Goal: Find contact information: Find contact information

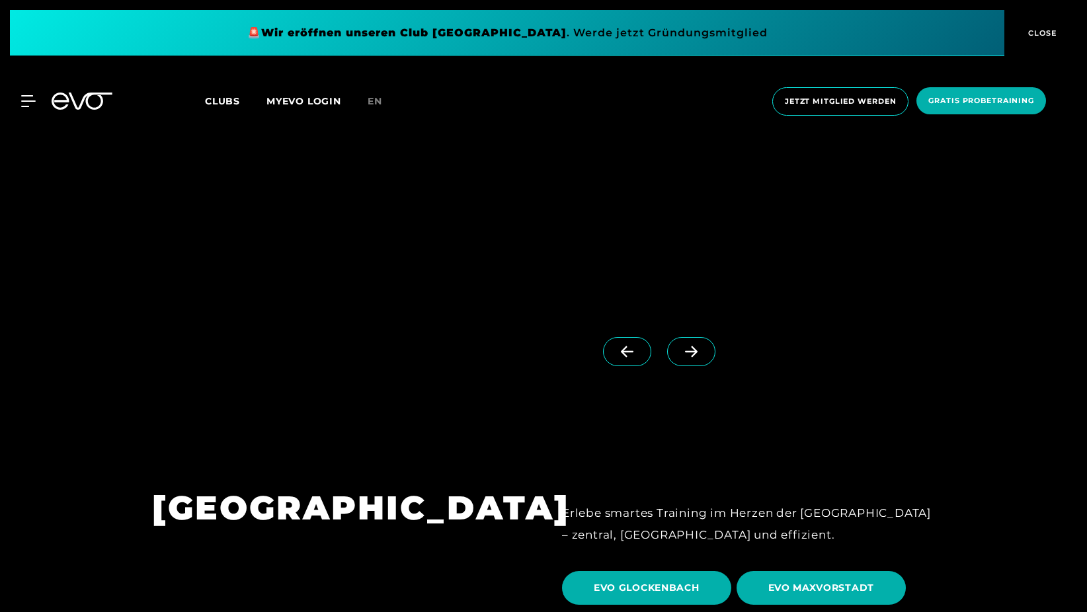
scroll to position [3743, 0]
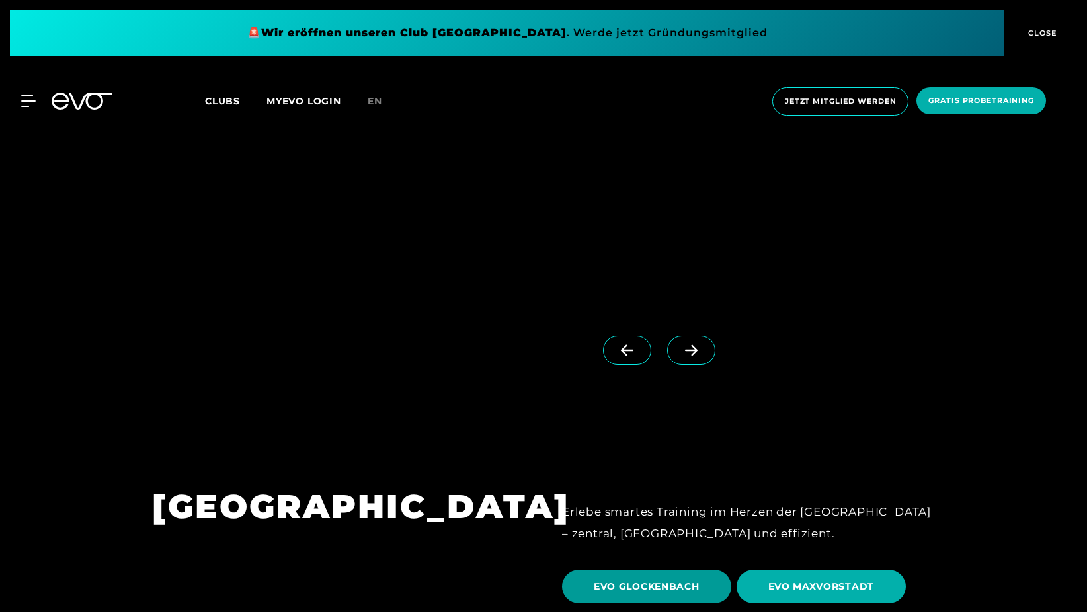
click at [628, 580] on span "EVO GLOCKENBACH" at bounding box center [647, 587] width 106 height 14
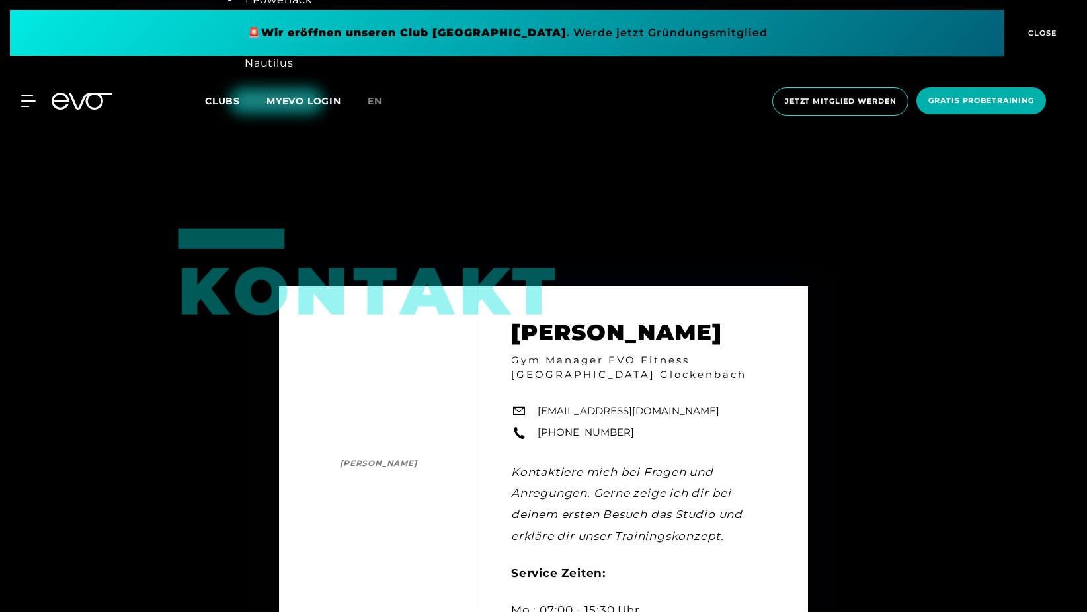
scroll to position [3668, 0]
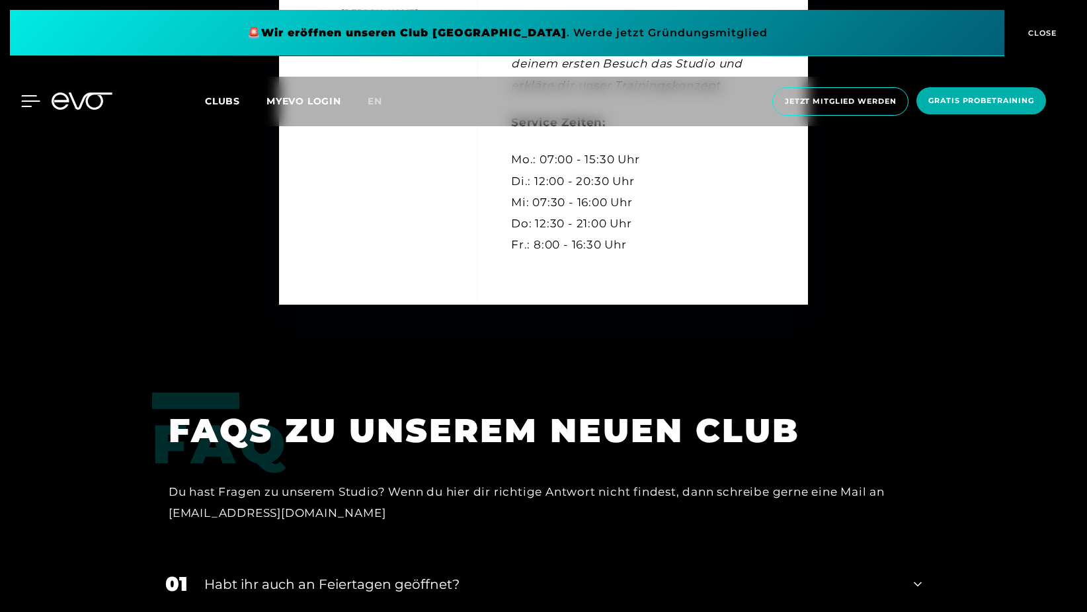
click at [28, 98] on icon at bounding box center [30, 101] width 19 height 12
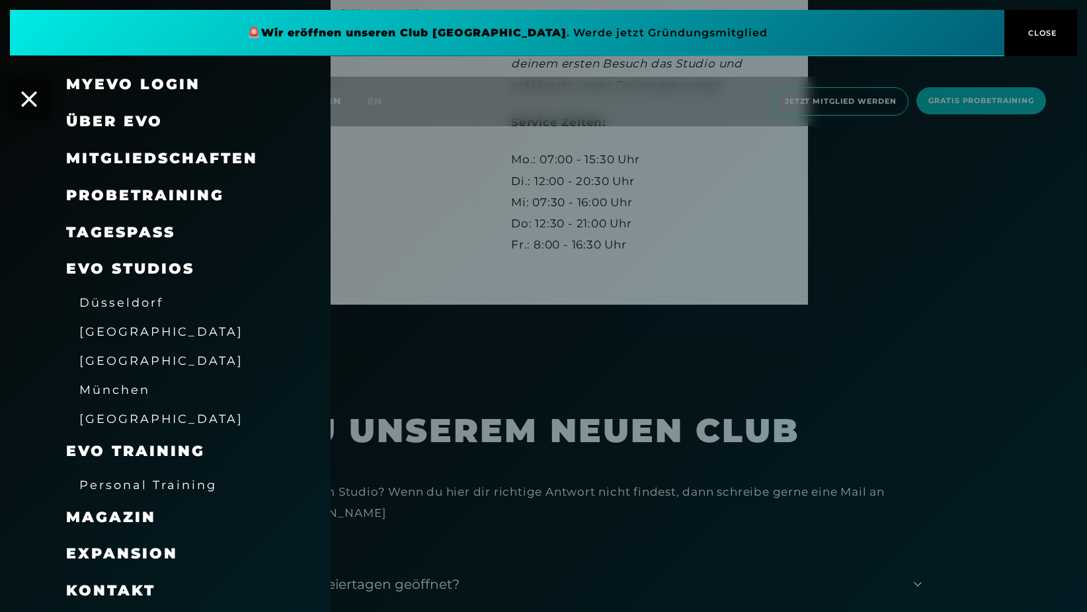
click at [147, 154] on span "Mitgliedschaften" at bounding box center [162, 158] width 192 height 18
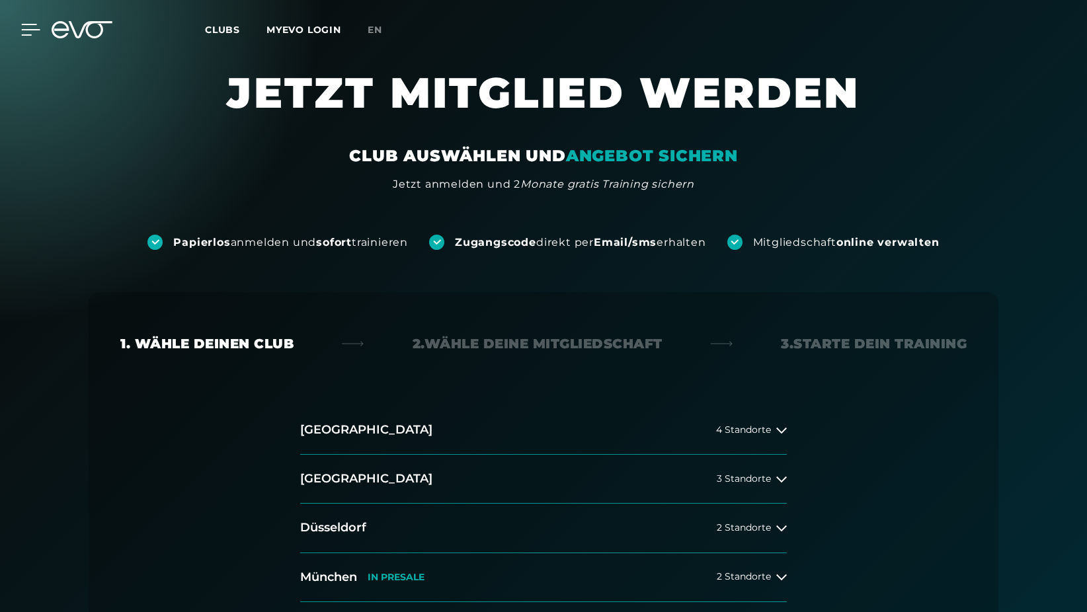
click at [28, 28] on icon at bounding box center [30, 30] width 19 height 12
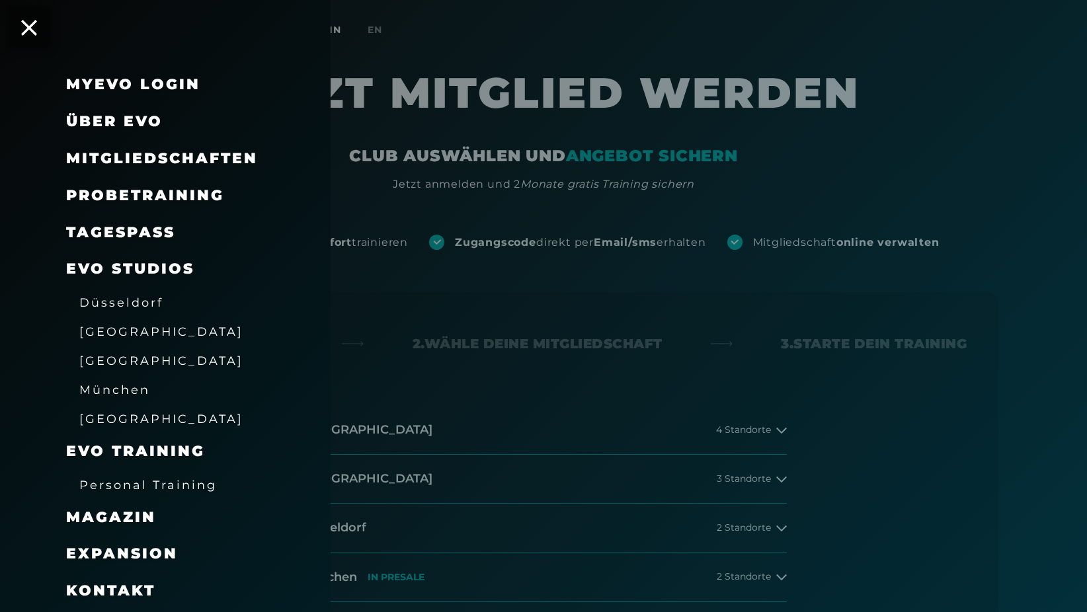
click at [200, 149] on span "Mitgliedschaften" at bounding box center [162, 158] width 192 height 18
click at [222, 157] on span "Mitgliedschaften" at bounding box center [162, 158] width 192 height 18
click at [860, 187] on div at bounding box center [543, 306] width 1087 height 612
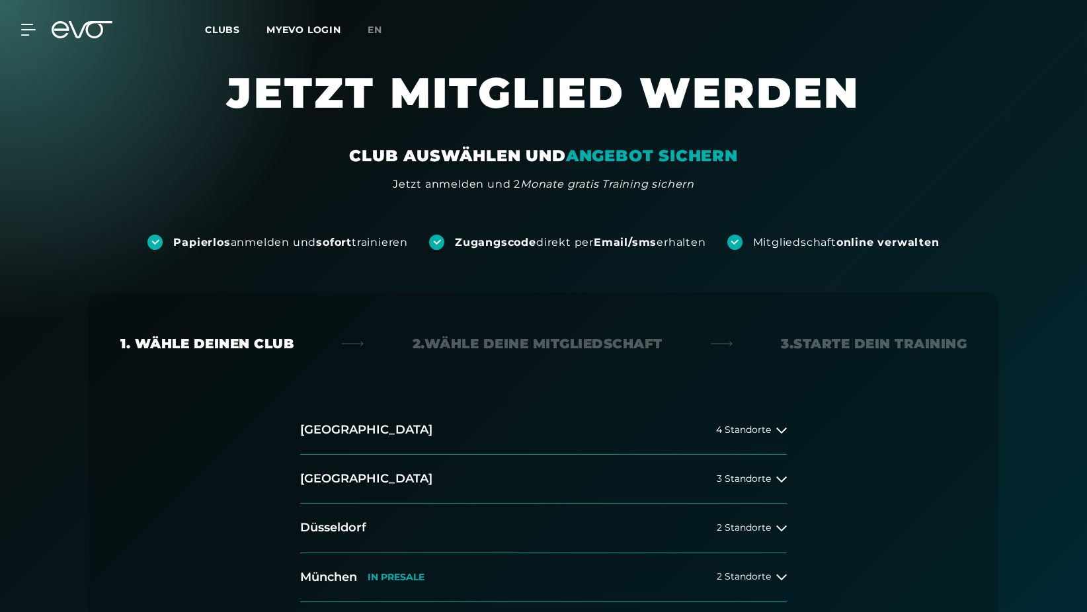
click at [216, 27] on span "Clubs" at bounding box center [222, 30] width 35 height 12
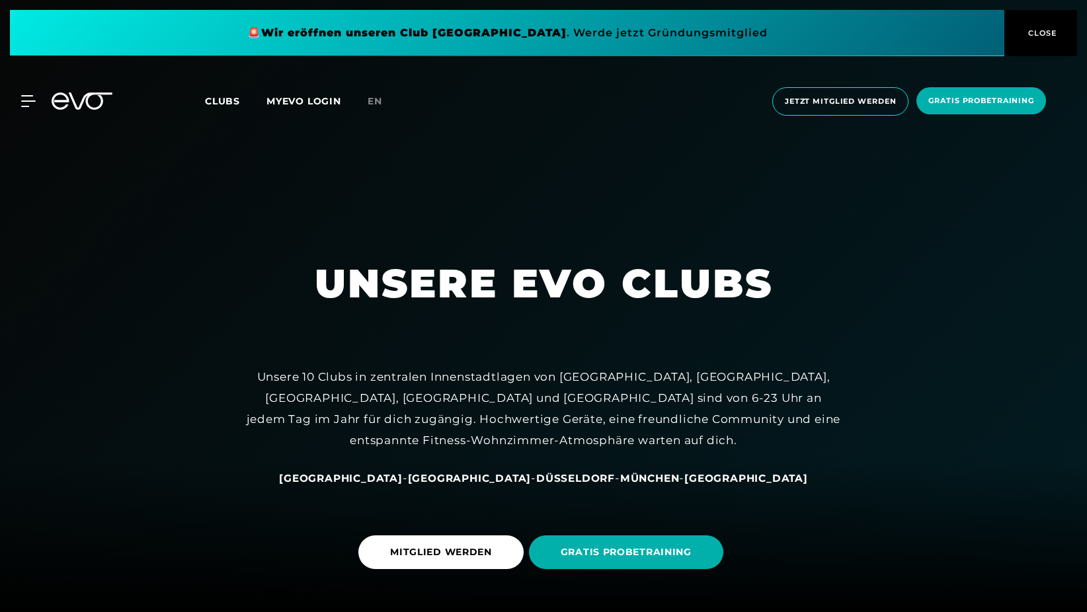
click at [31, 95] on div "MyEVO Login Über EVO Mitgliedschaften Probetraining TAGESPASS EVO Studios [GEOG…" at bounding box center [543, 102] width 1081 height 50
click at [21, 100] on div at bounding box center [21, 101] width 40 height 12
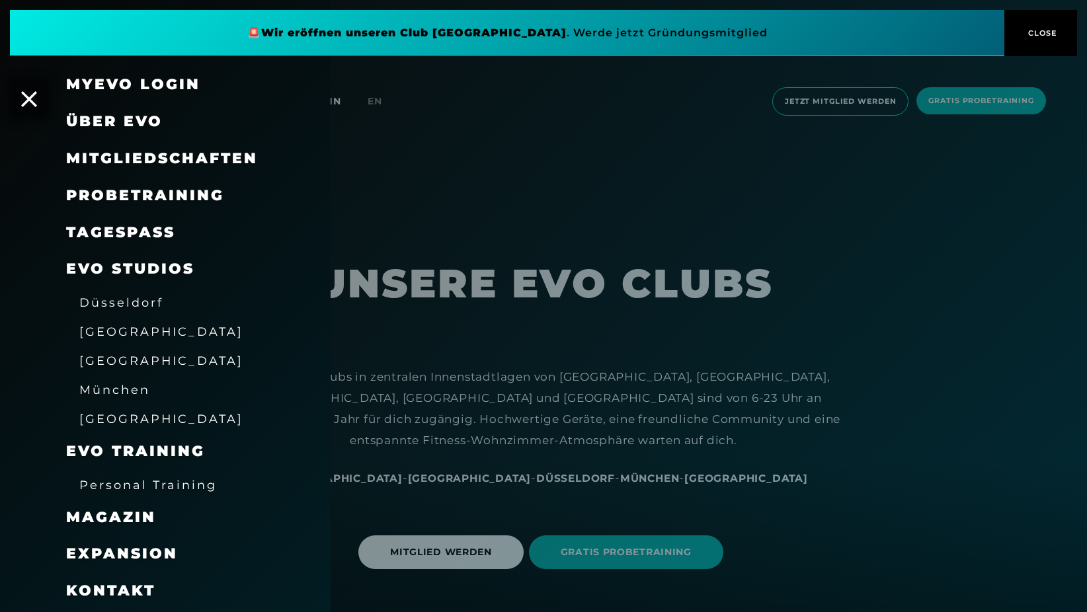
click at [128, 582] on span "Kontakt" at bounding box center [110, 591] width 89 height 18
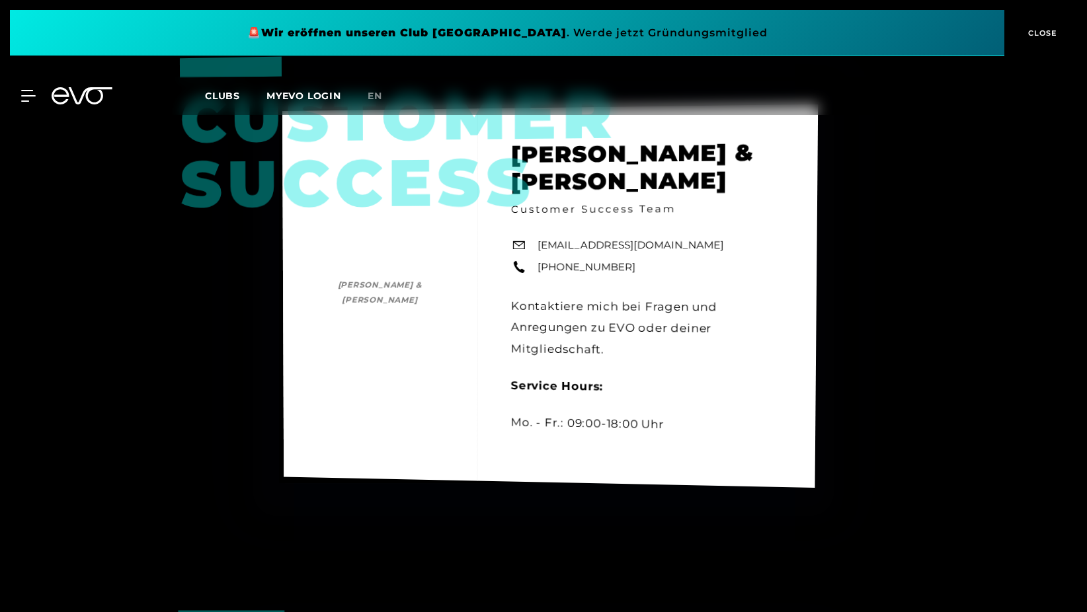
scroll to position [636, 0]
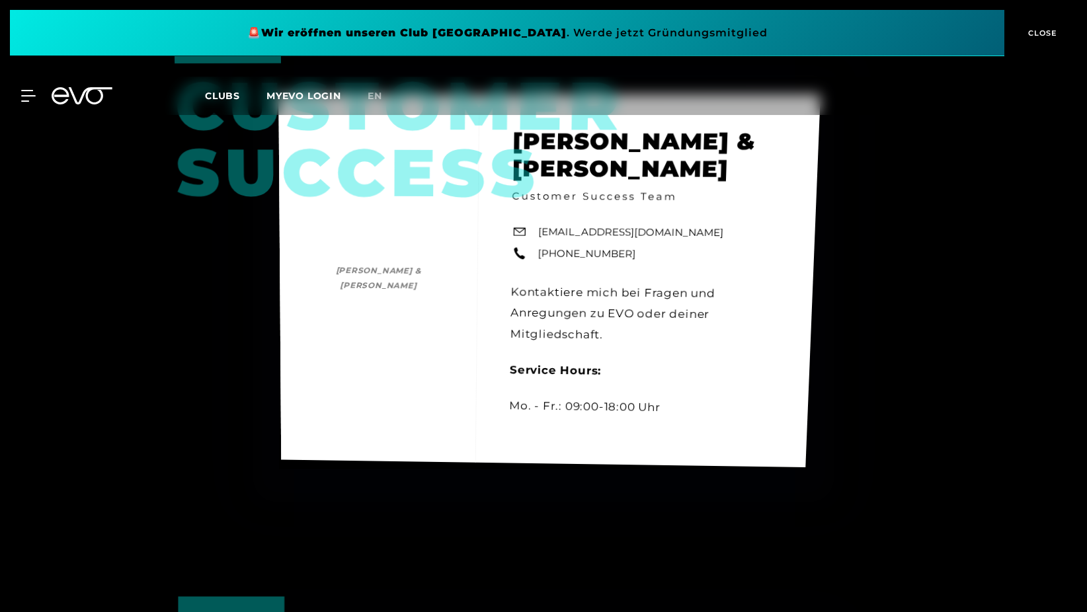
click at [613, 230] on link "[EMAIL_ADDRESS][DOMAIN_NAME]" at bounding box center [631, 233] width 186 height 16
